Goal: Navigation & Orientation: Find specific page/section

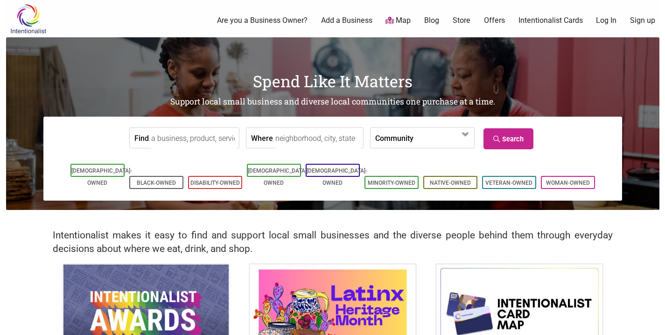
click at [540, 25] on link "Intentionalist Cards" at bounding box center [551, 20] width 64 height 10
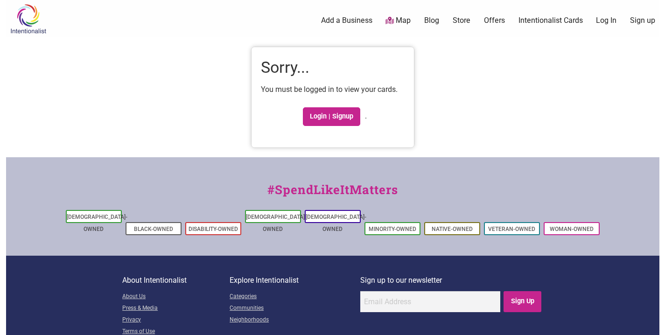
click at [28, 19] on img at bounding box center [28, 19] width 44 height 30
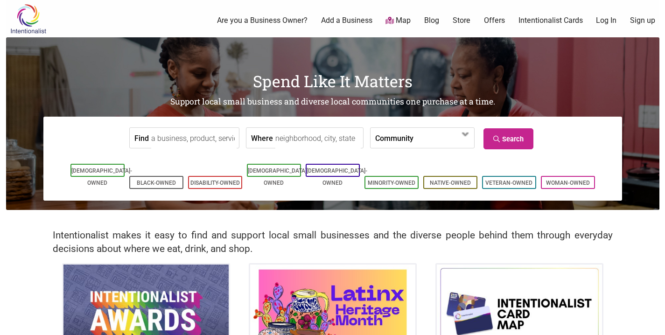
click at [544, 22] on link "Intentionalist Cards" at bounding box center [551, 20] width 64 height 10
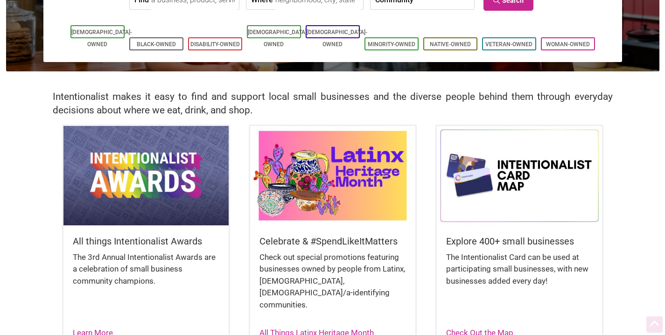
scroll to position [173, 0]
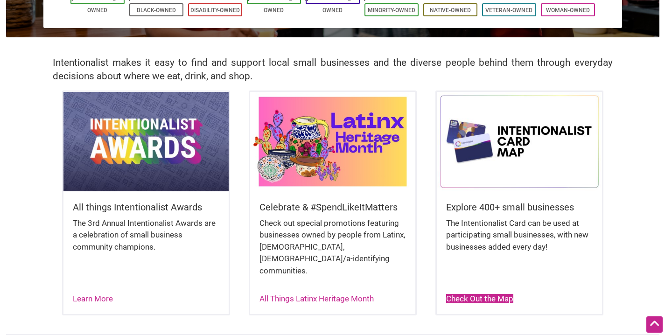
click at [486, 294] on link "Check Out the Map" at bounding box center [479, 298] width 67 height 9
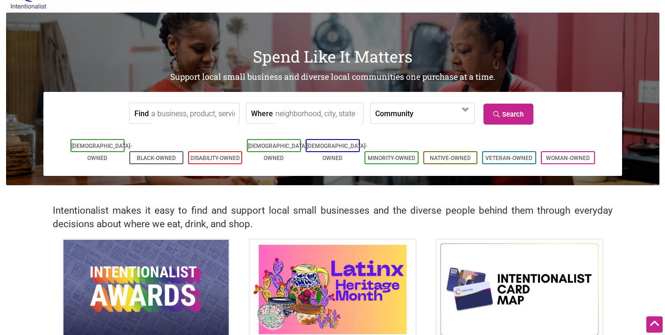
scroll to position [0, 0]
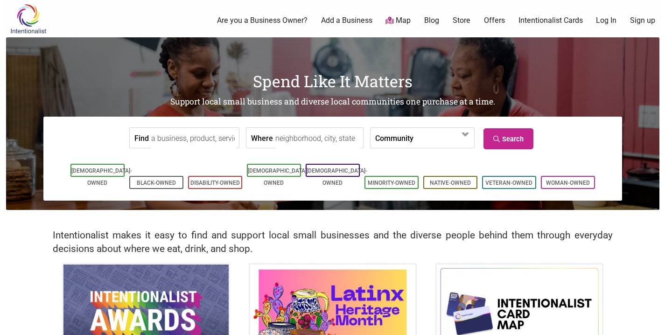
click at [559, 21] on link "Intentionalist Cards" at bounding box center [551, 20] width 64 height 10
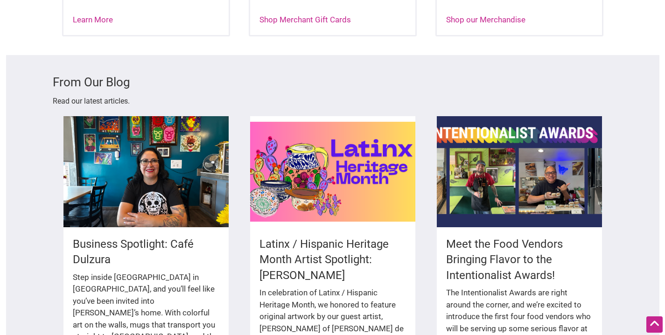
scroll to position [1340, 0]
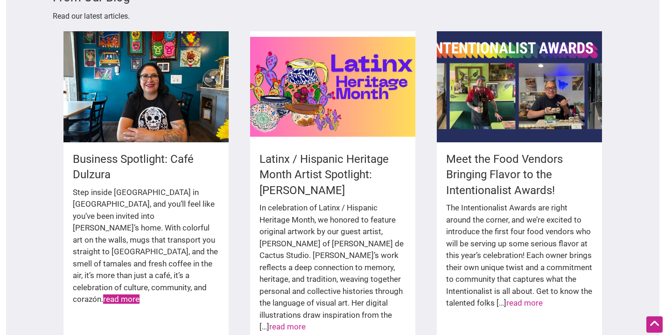
click at [140, 295] on link "read more" at bounding box center [121, 299] width 36 height 9
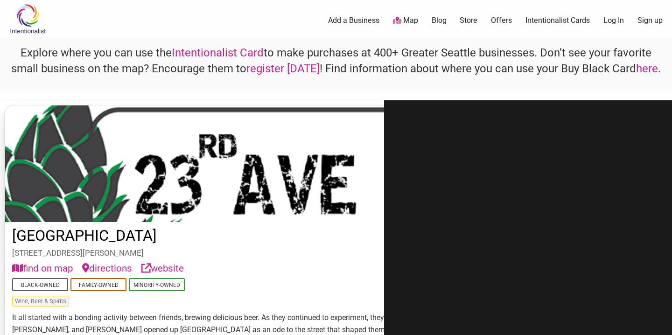
click at [214, 53] on link "Intentionalist Card" at bounding box center [218, 52] width 92 height 13
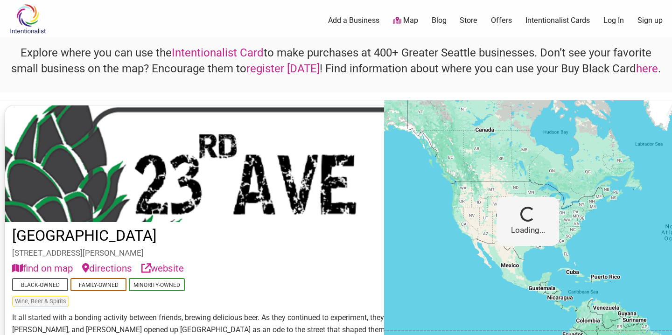
click at [212, 53] on link "Intentionalist Card" at bounding box center [218, 52] width 92 height 13
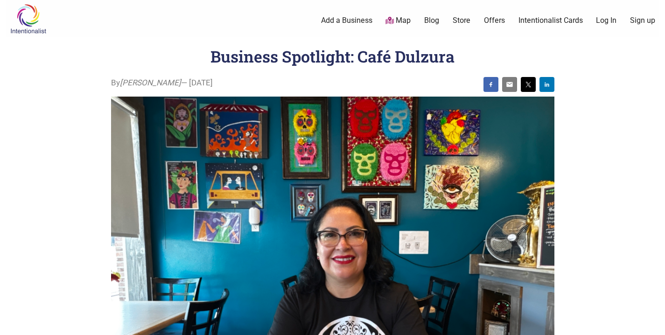
click at [550, 21] on link "Intentionalist Cards" at bounding box center [551, 20] width 64 height 10
